Goal: Obtain resource: Obtain resource

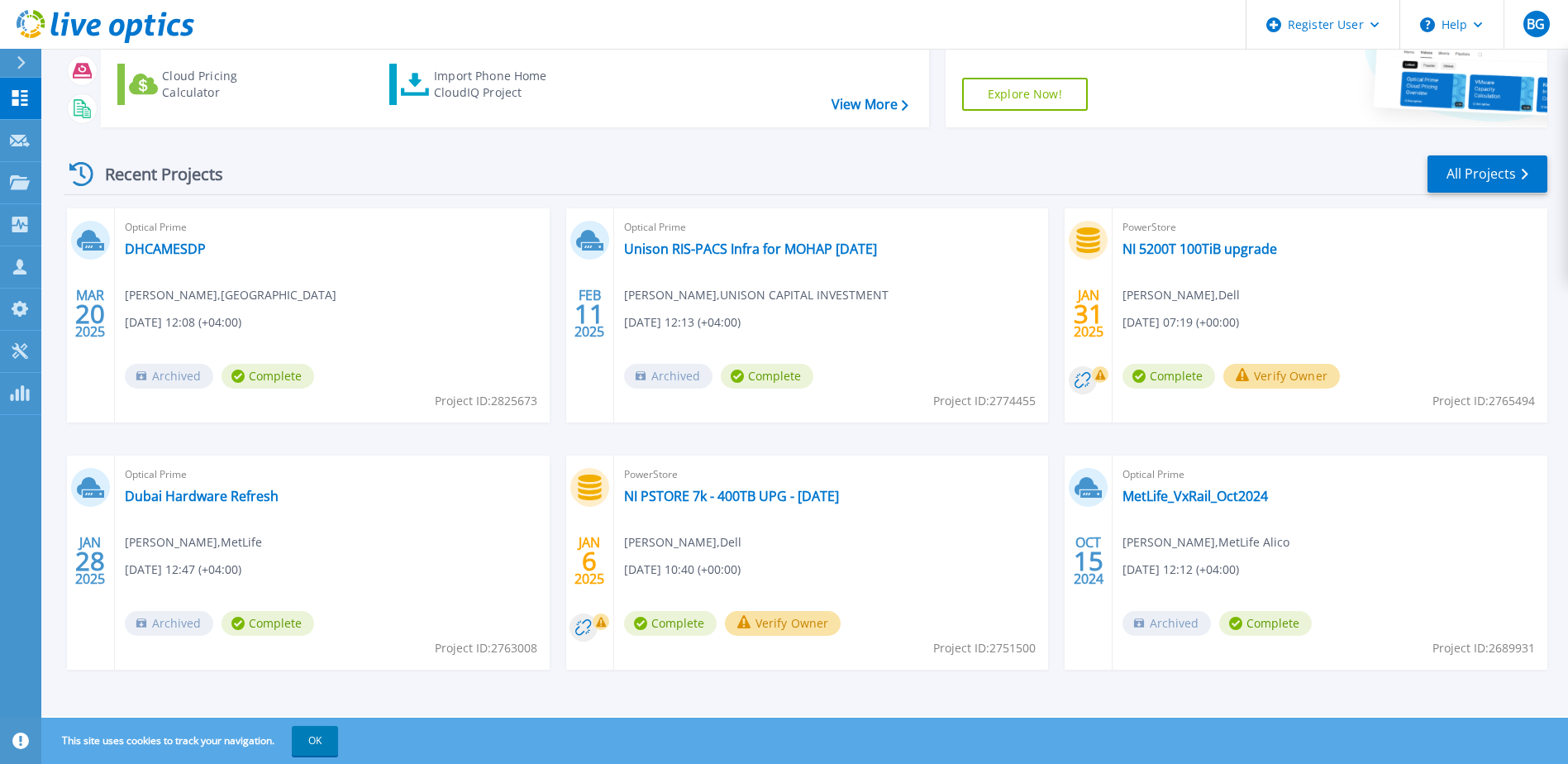
scroll to position [152, 0]
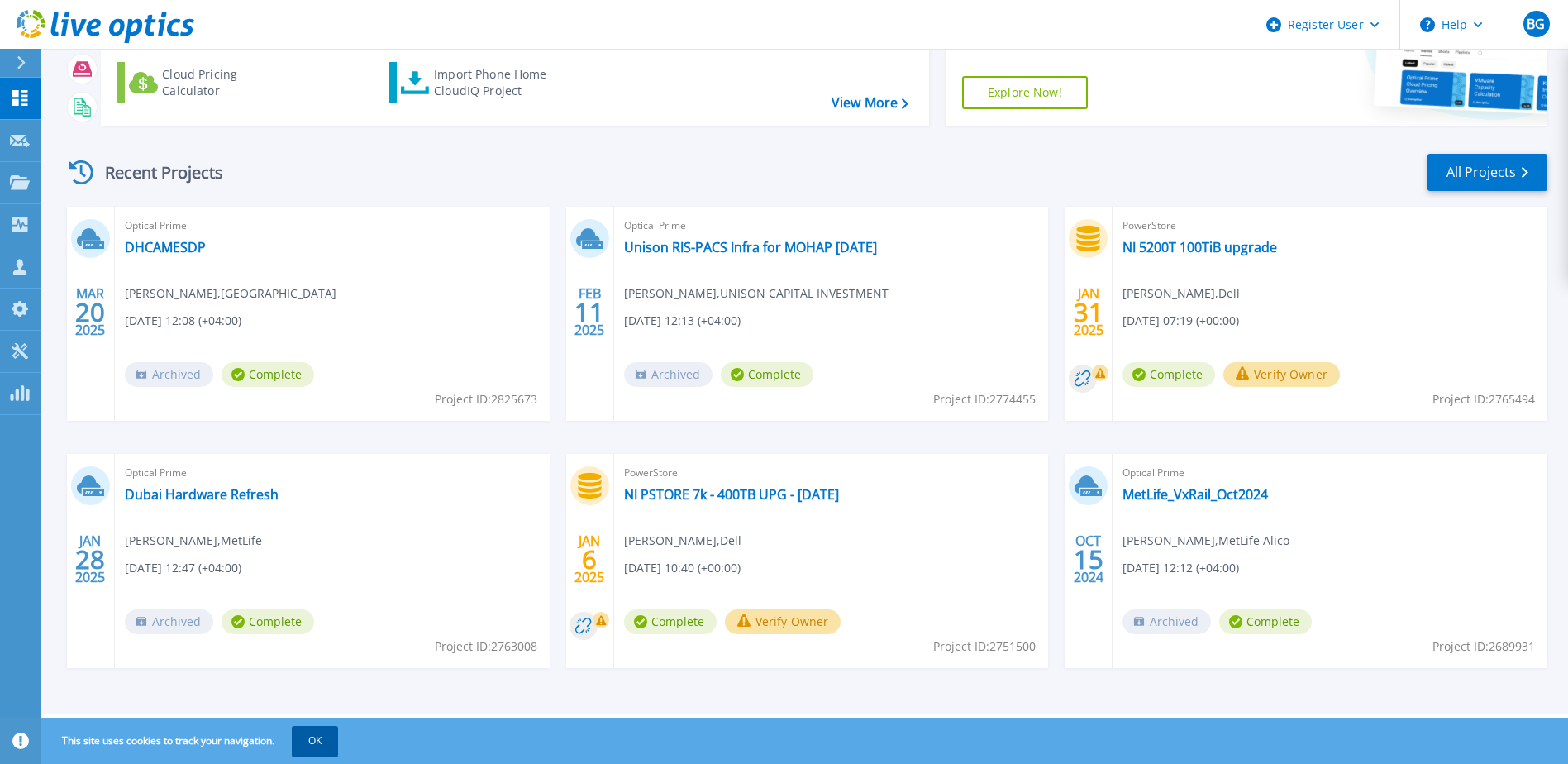
click at [319, 755] on button "OK" at bounding box center [315, 741] width 46 height 29
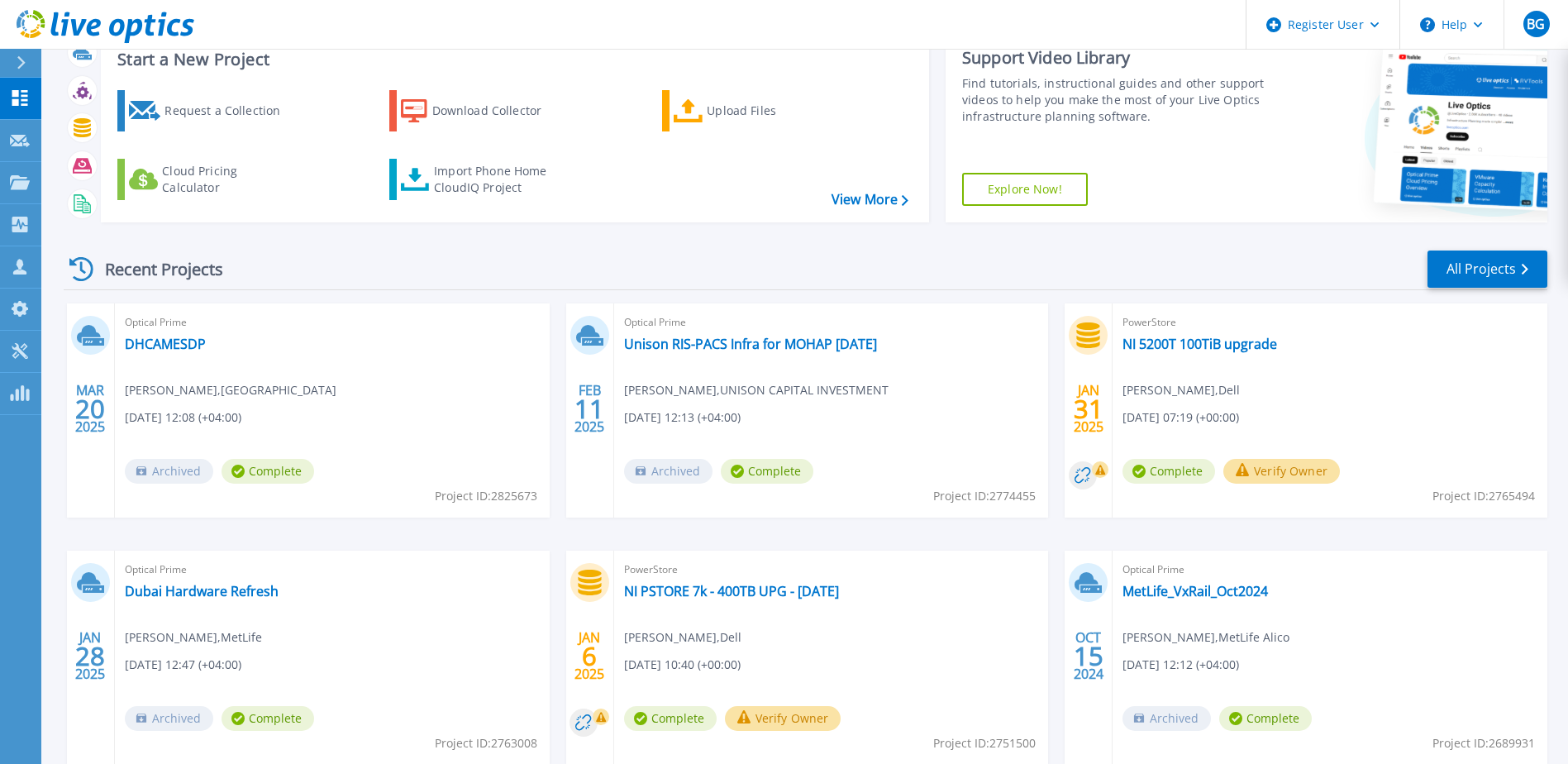
scroll to position [0, 0]
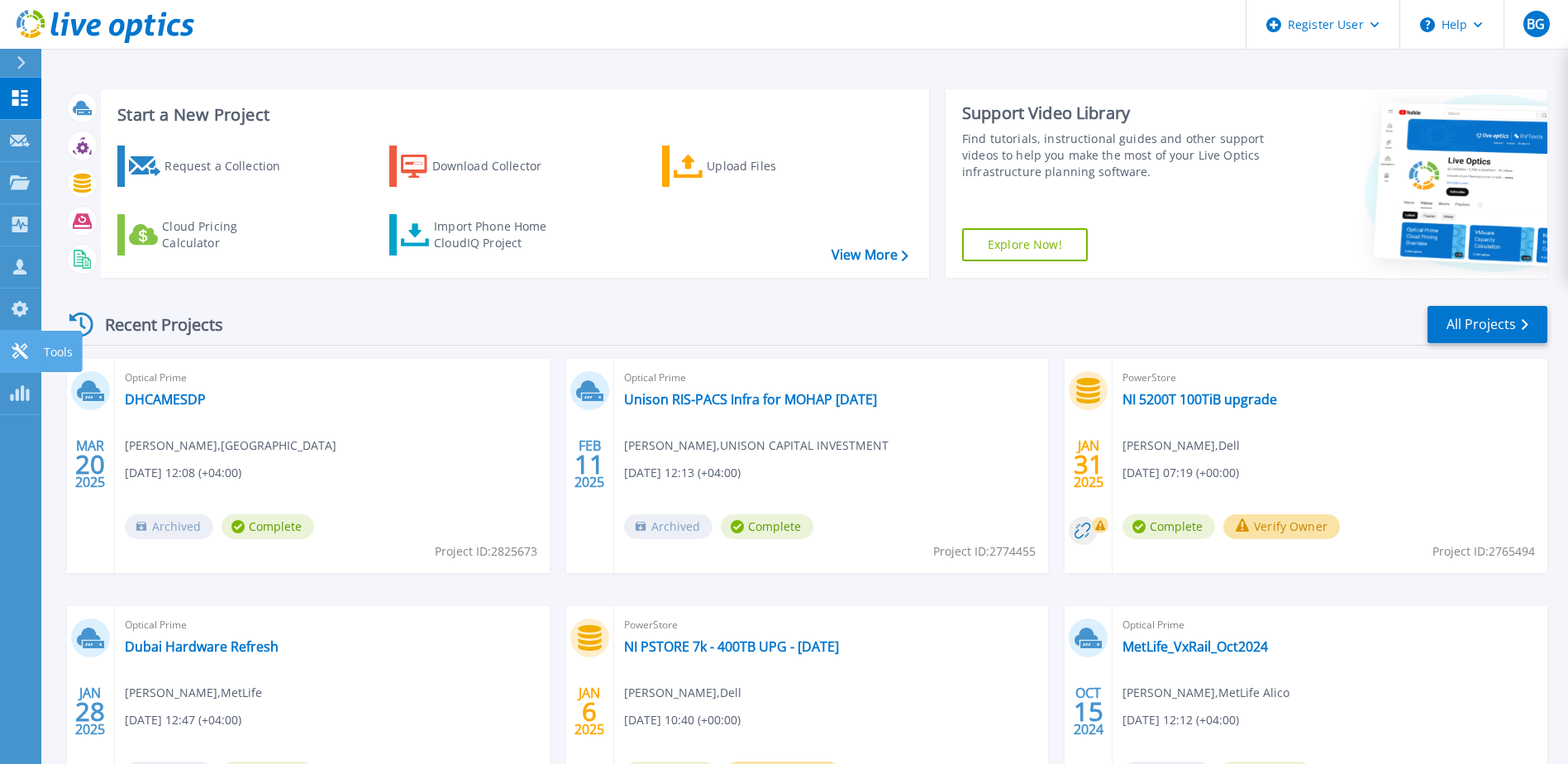
click at [11, 351] on icon at bounding box center [20, 351] width 20 height 16
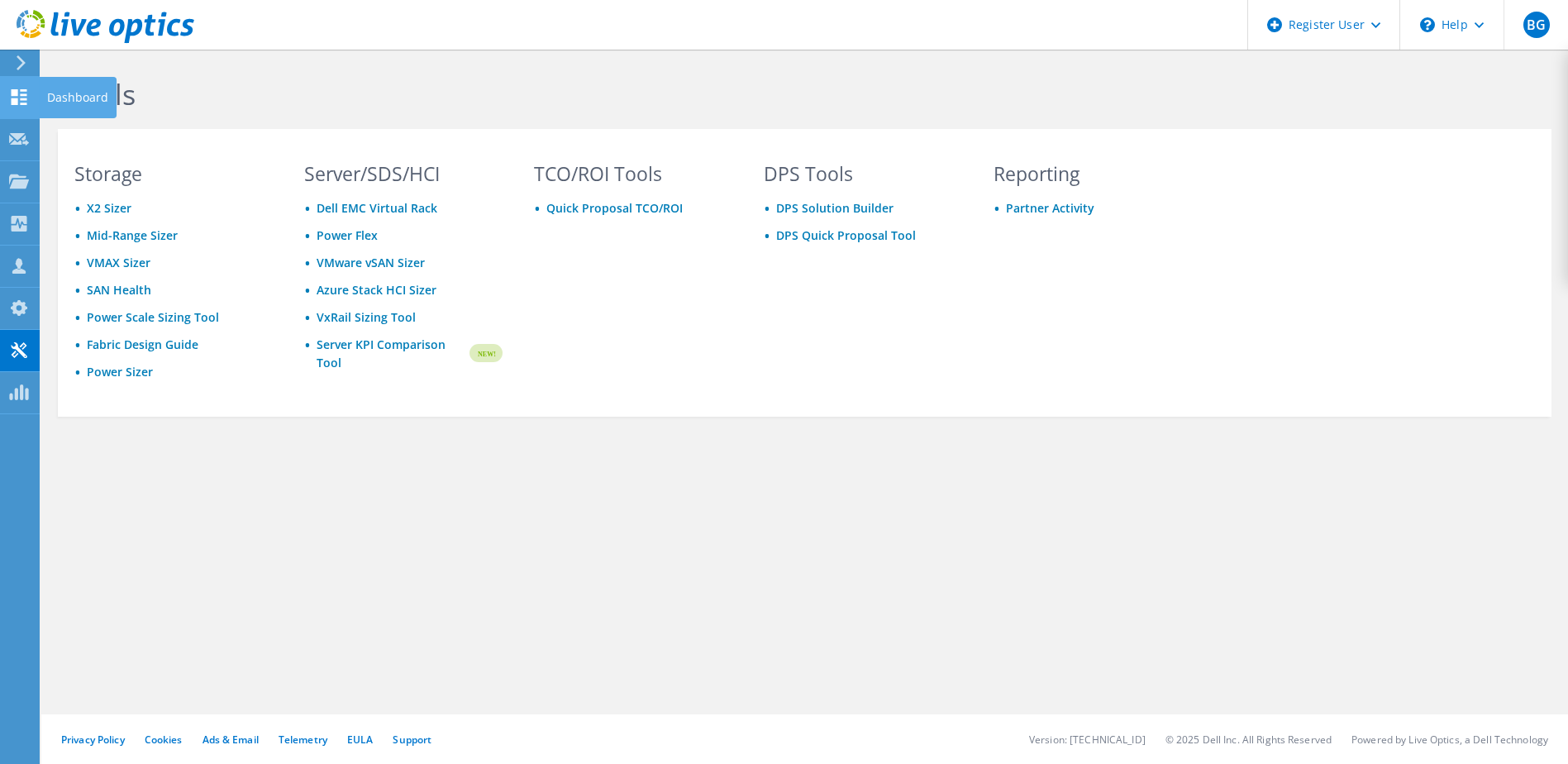
click at [13, 98] on use at bounding box center [20, 97] width 16 height 16
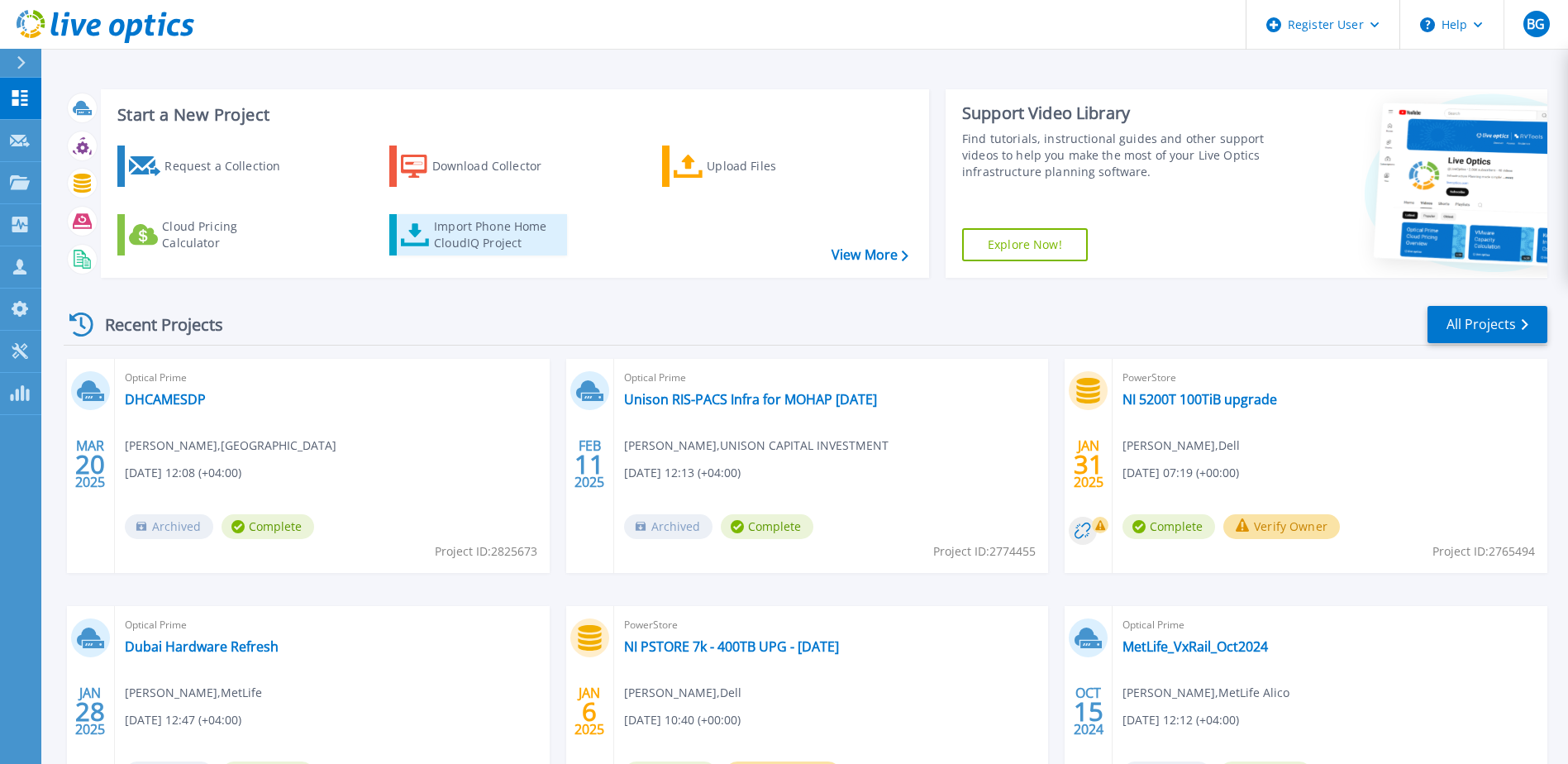
click at [499, 238] on div "Import Phone Home CloudIQ Project" at bounding box center [499, 234] width 129 height 33
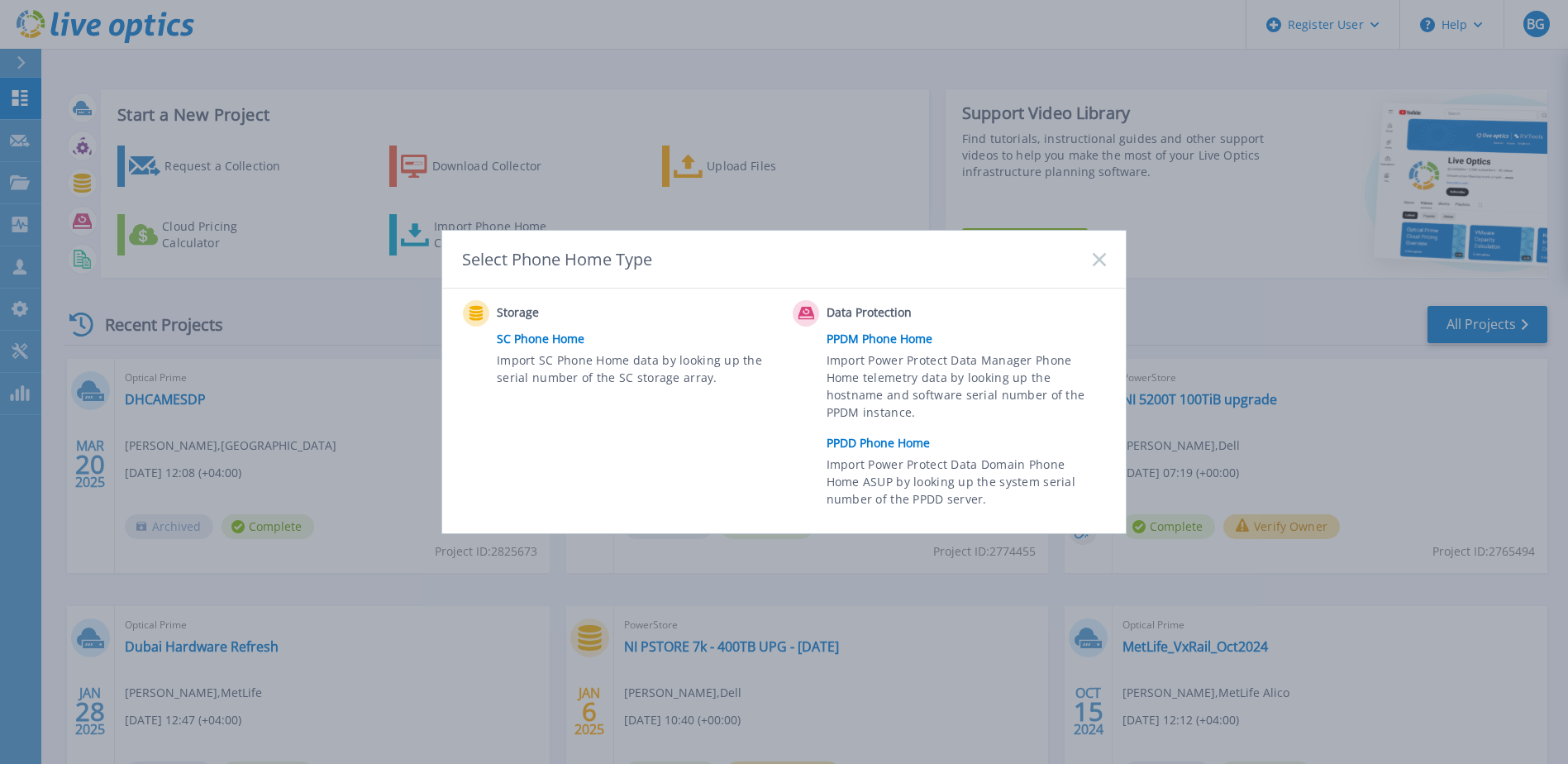
click at [885, 448] on link "PPDD Phone Home" at bounding box center [970, 443] width 288 height 25
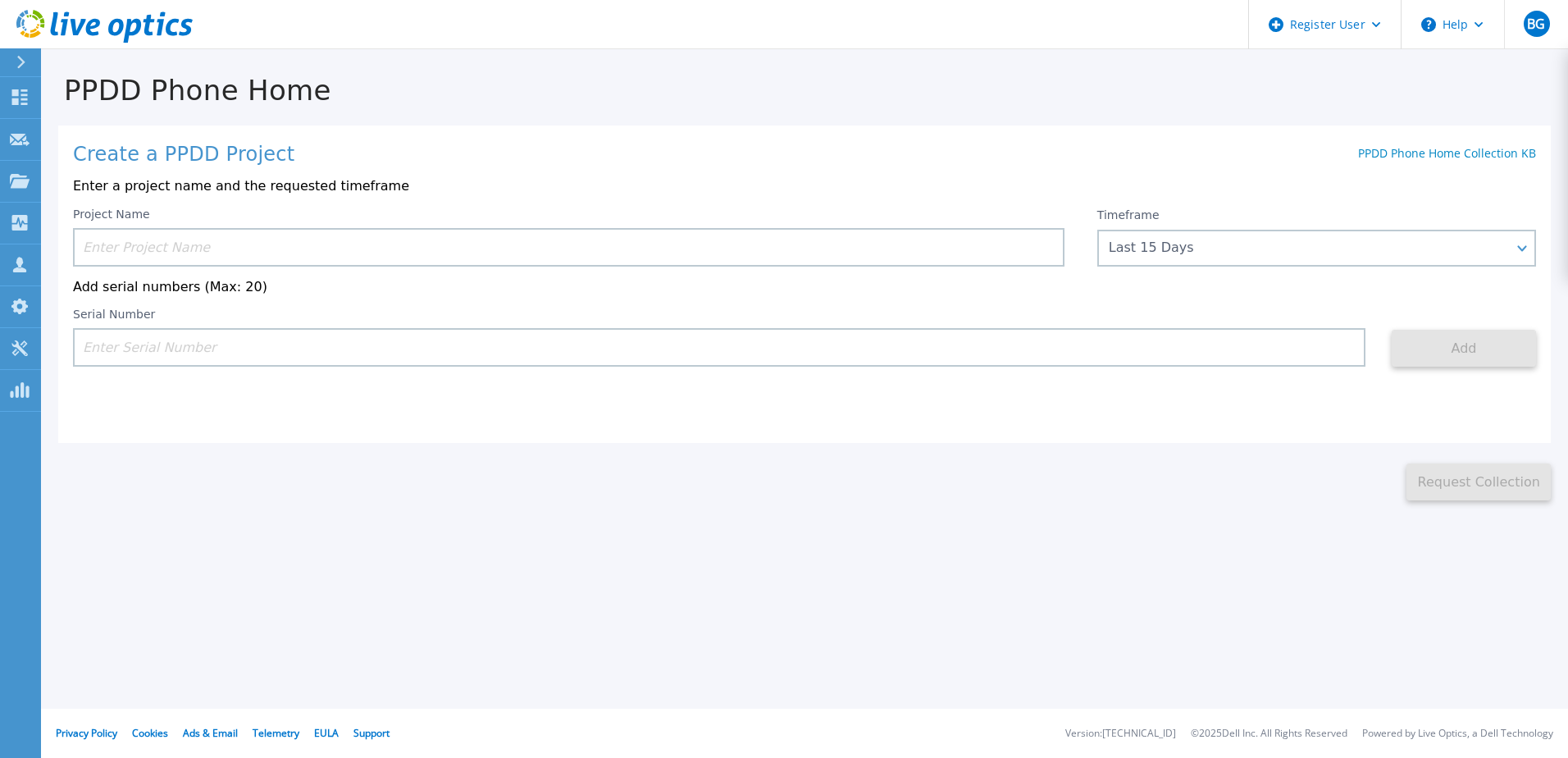
click at [896, 250] on input at bounding box center [568, 246] width 992 height 38
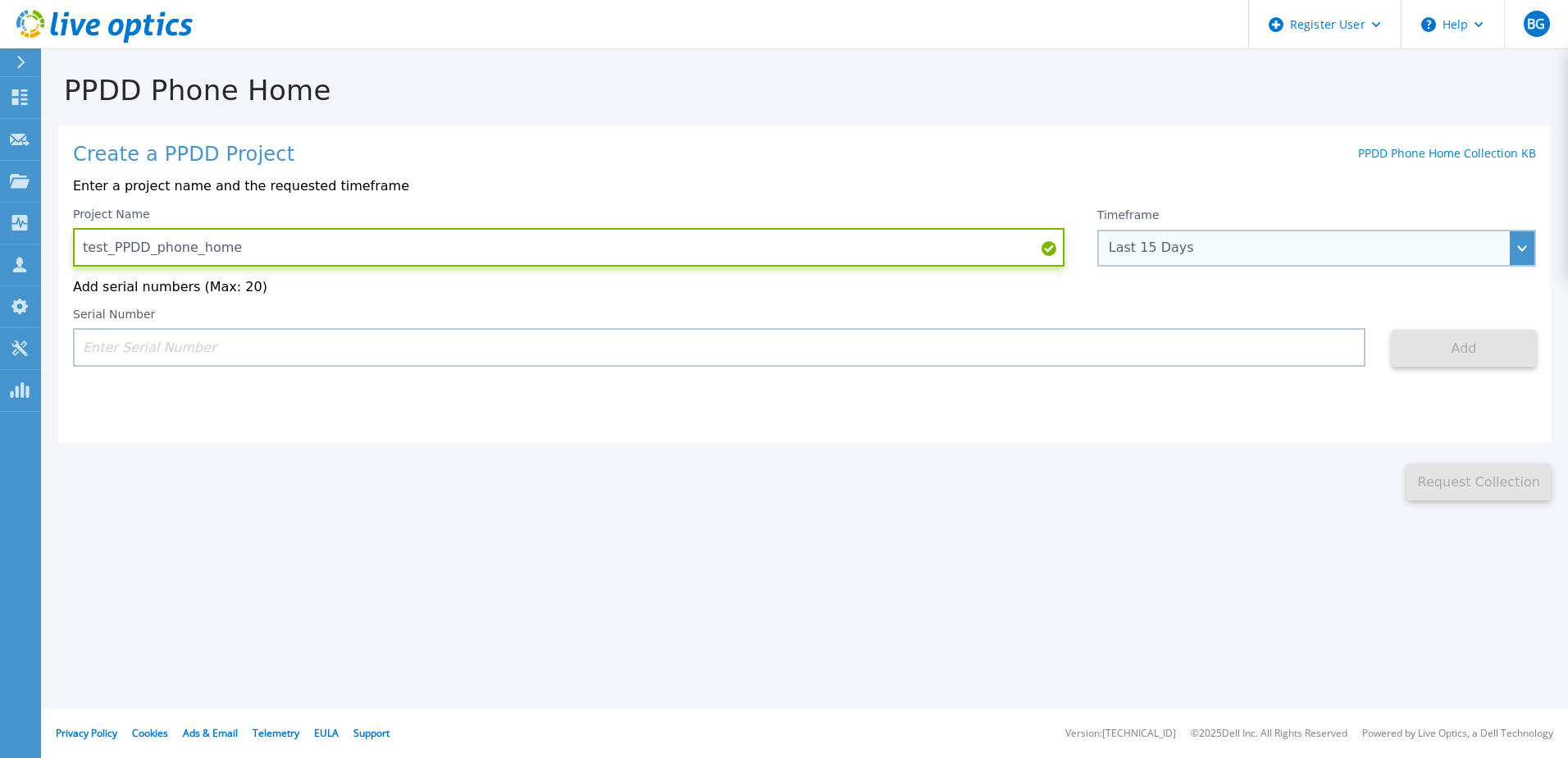
type input "test_PPDD_phone_home"
click at [1171, 247] on div "Last 15 Days" at bounding box center [1307, 247] width 398 height 15
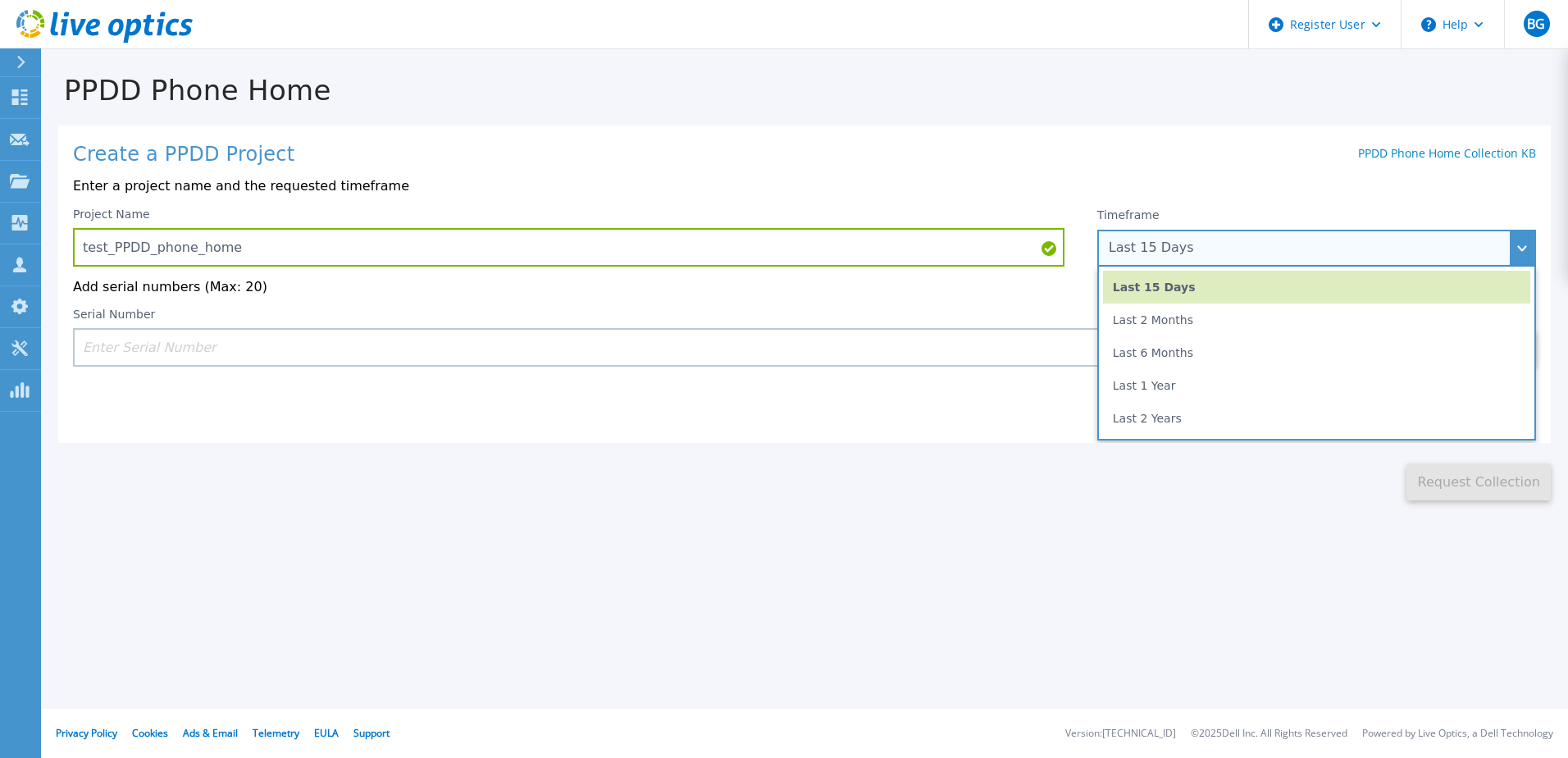
click at [1171, 247] on div "Last 15 Days" at bounding box center [1307, 247] width 398 height 15
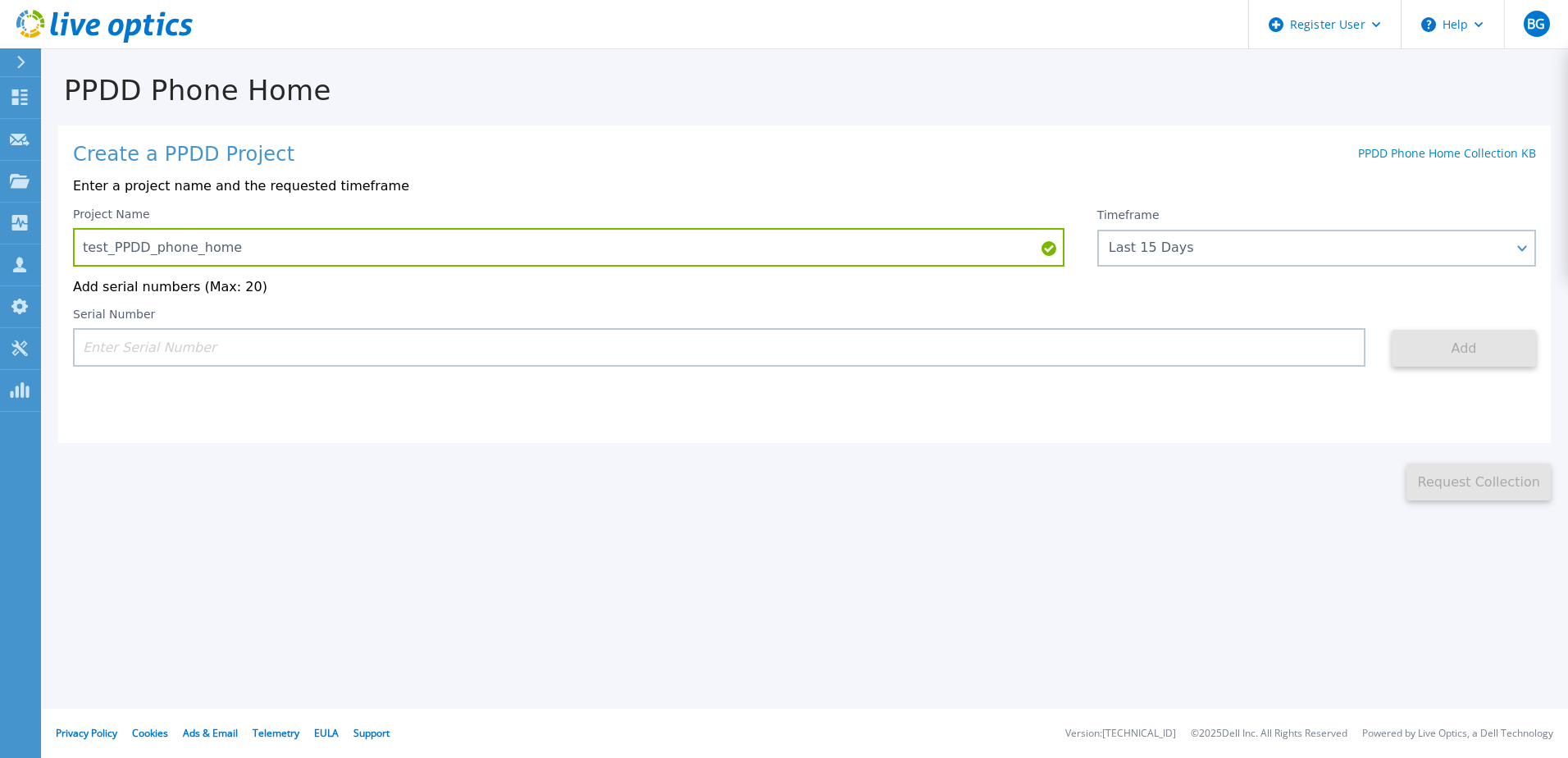
click at [176, 351] on input at bounding box center [719, 347] width 1292 height 38
click at [323, 360] on input at bounding box center [719, 347] width 1292 height 38
click at [326, 345] on input at bounding box center [719, 347] width 1292 height 38
paste input "CKM00180601291"
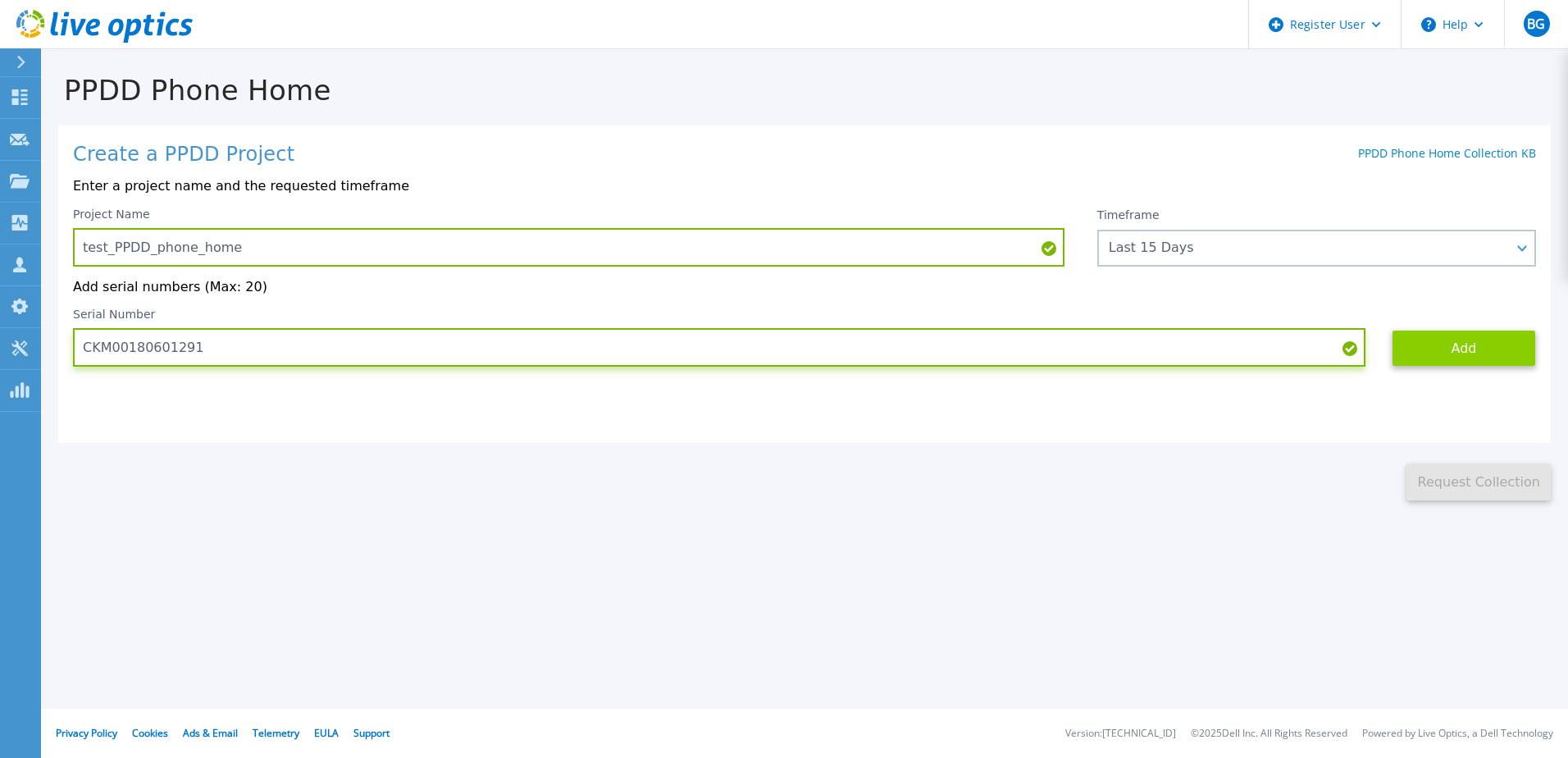
type input "CKM00180601291"
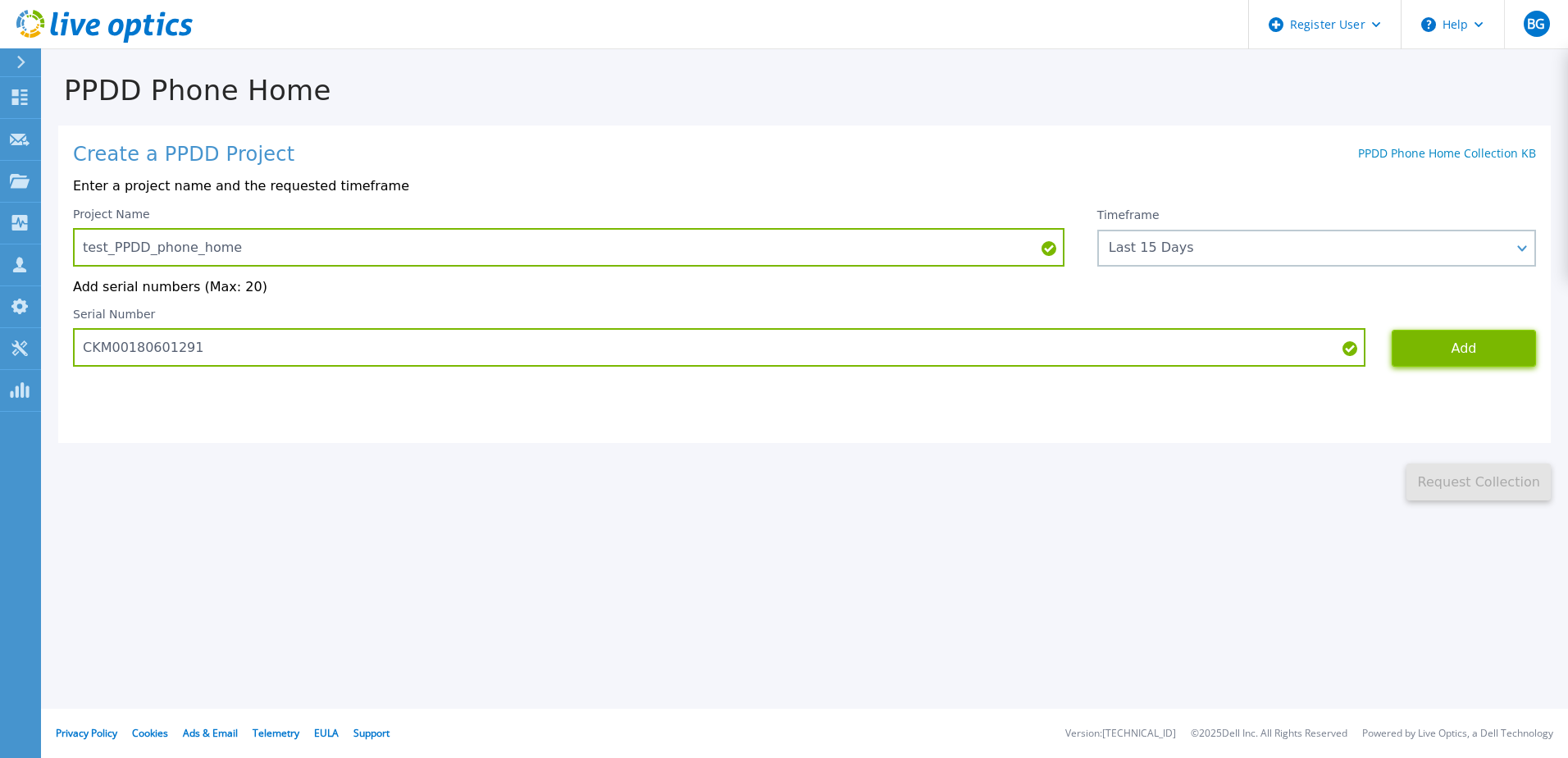
click at [1454, 340] on button "Add" at bounding box center [1463, 348] width 144 height 37
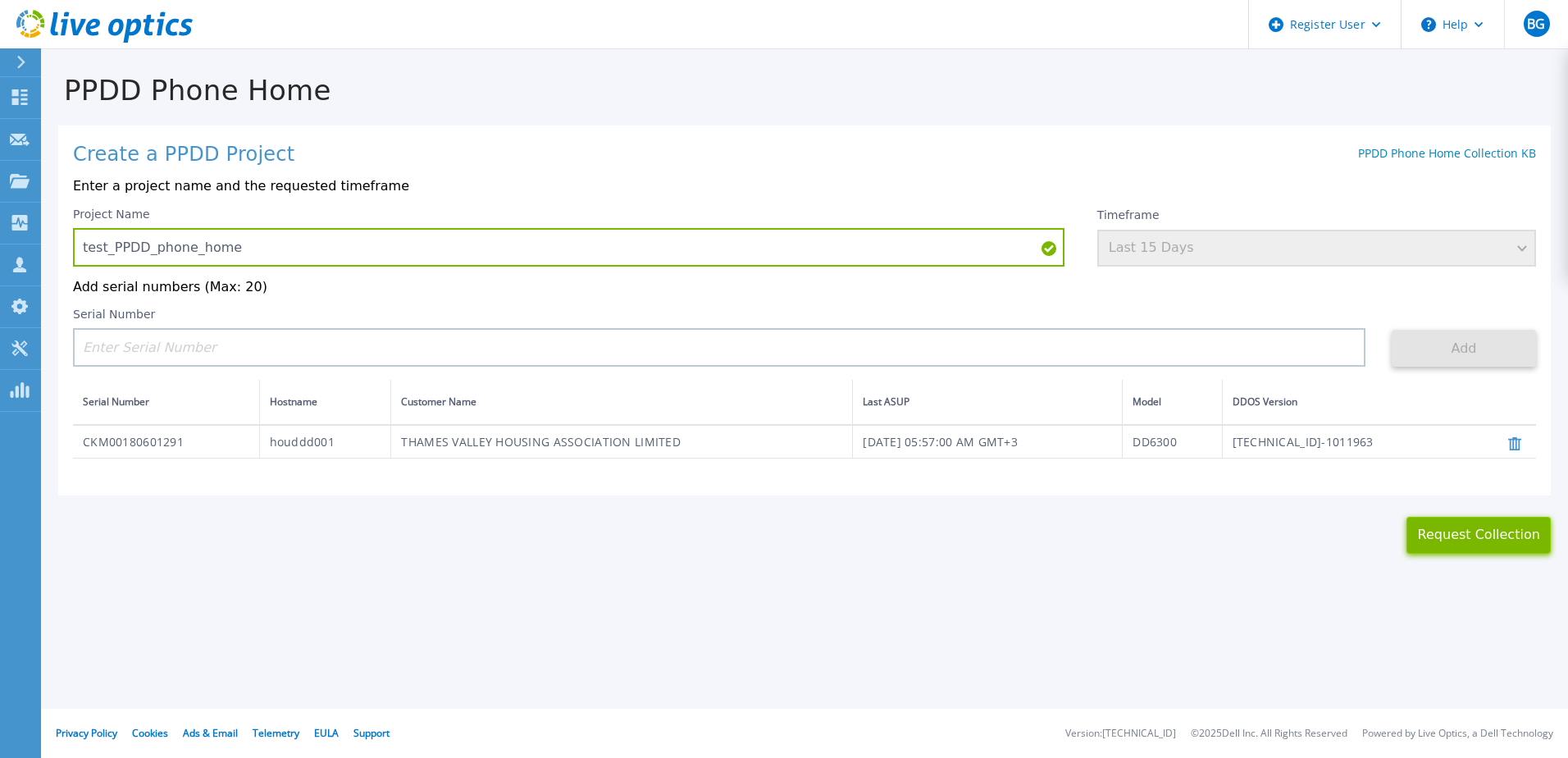
click at [1436, 534] on button "Request Collection" at bounding box center [1478, 535] width 144 height 37
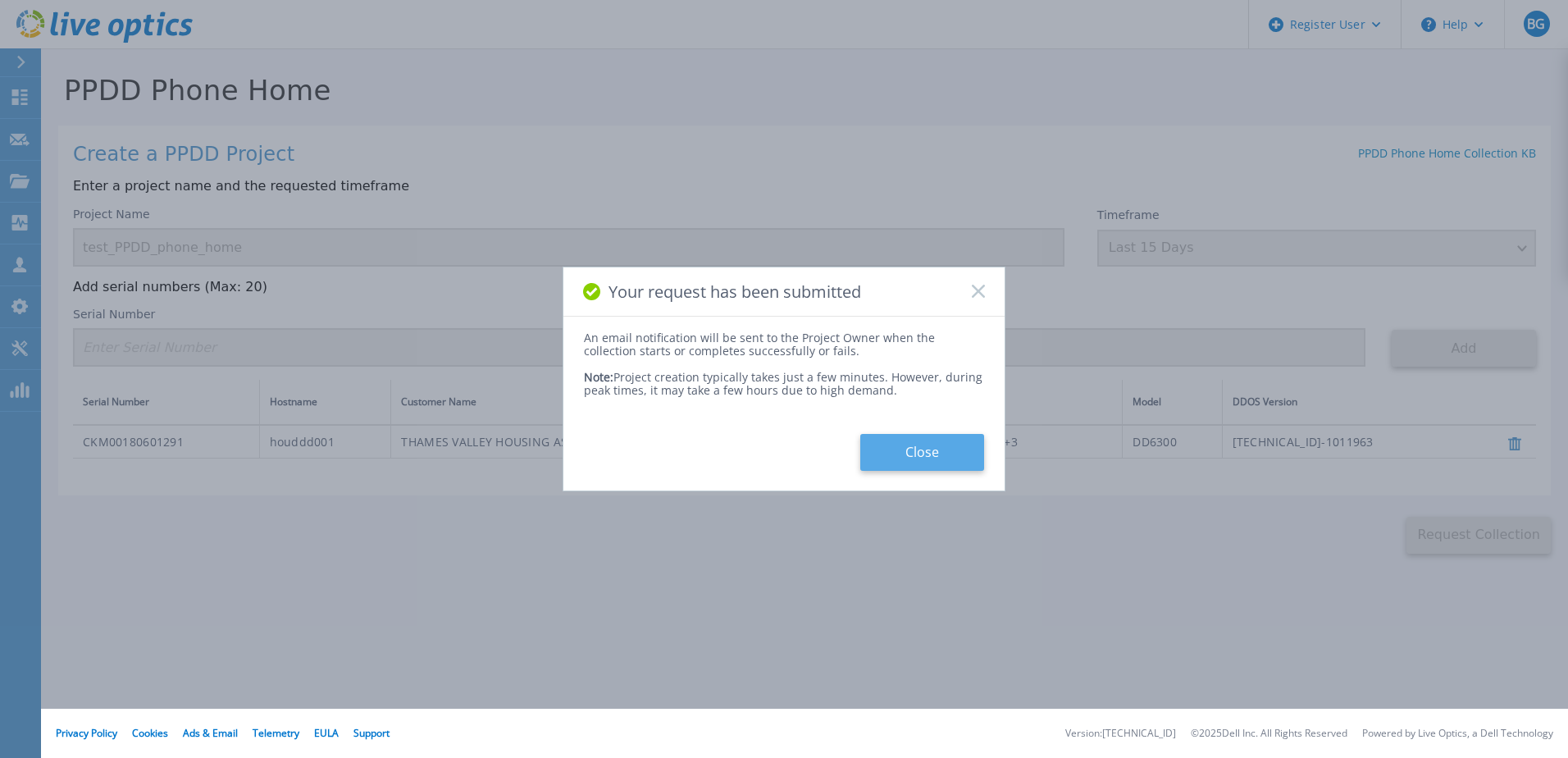
click at [895, 452] on button "Close" at bounding box center [923, 453] width 124 height 37
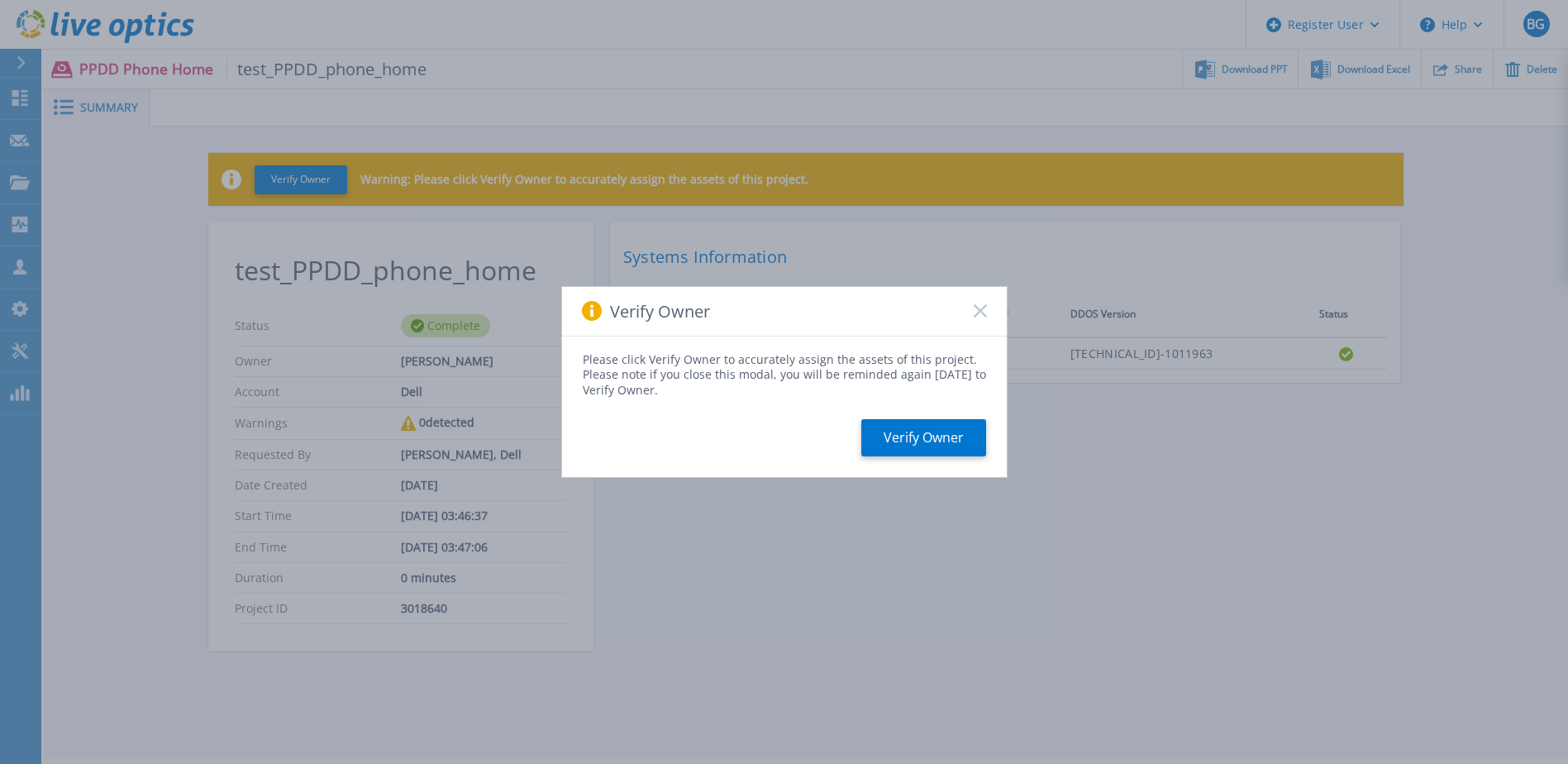
click at [981, 305] on icon at bounding box center [980, 311] width 13 height 13
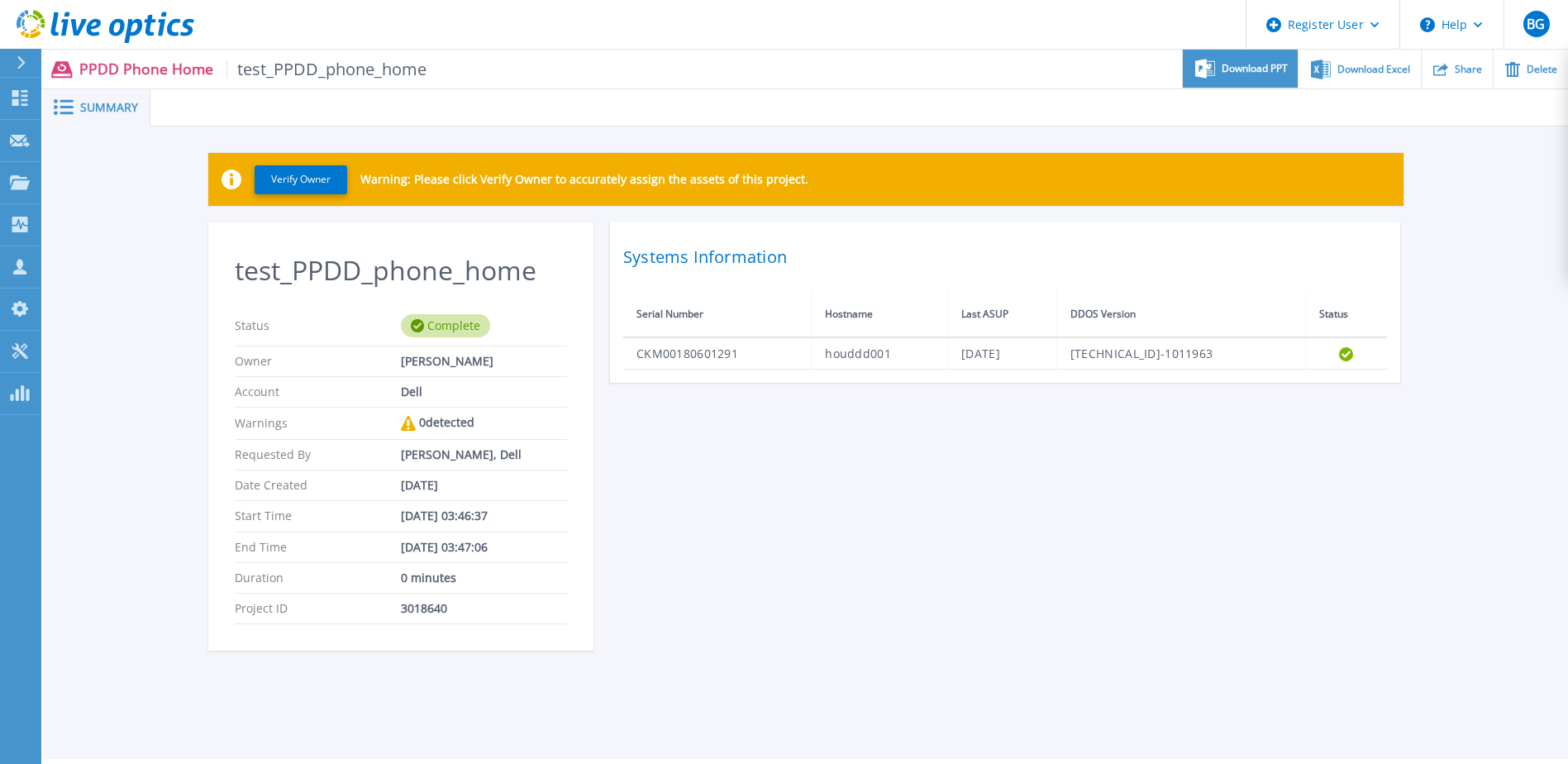
click at [1256, 69] on span "Download PPT" at bounding box center [1255, 68] width 66 height 10
click at [948, 629] on div "test_PPDD_phone_home Status Complete Owner [PERSON_NAME] Account Dell Warnings …" at bounding box center [806, 447] width 1195 height 449
click at [1349, 73] on span "Download Excel" at bounding box center [1373, 68] width 72 height 10
click at [934, 441] on div "test_PPDD_phone_home Status Complete Owner [PERSON_NAME] Account Dell Warnings …" at bounding box center [806, 447] width 1195 height 449
click at [131, 38] on icon at bounding box center [105, 27] width 178 height 34
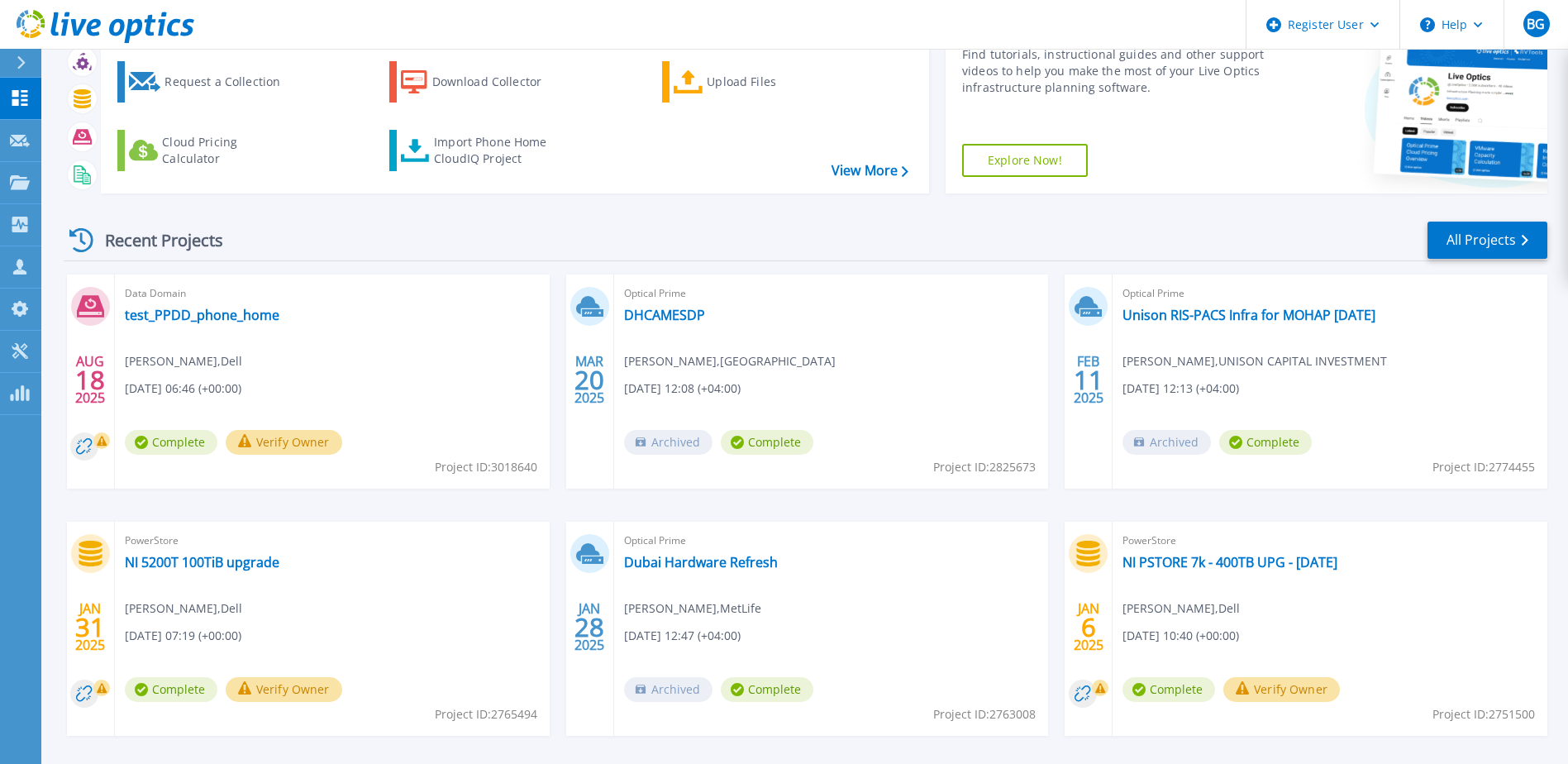
scroll to position [152, 0]
